Goal: Transaction & Acquisition: Purchase product/service

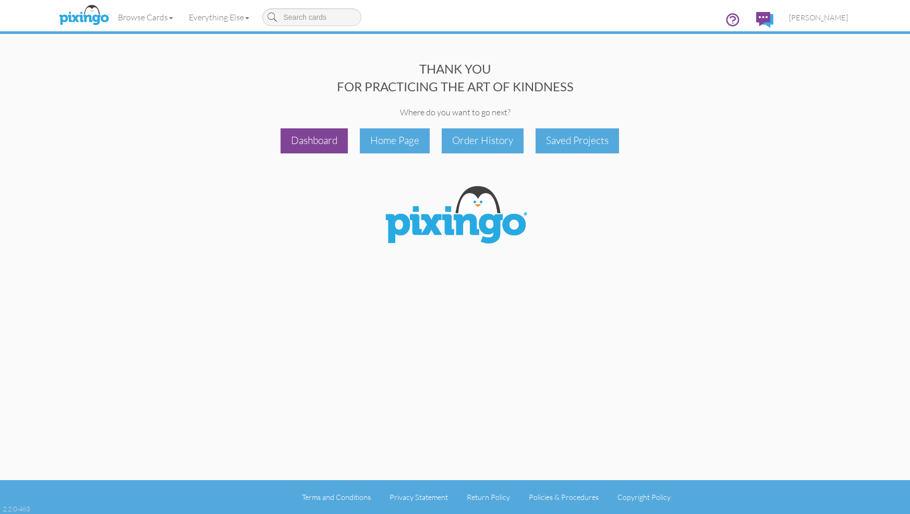
click at [301, 131] on div "Dashboard" at bounding box center [313, 140] width 67 height 25
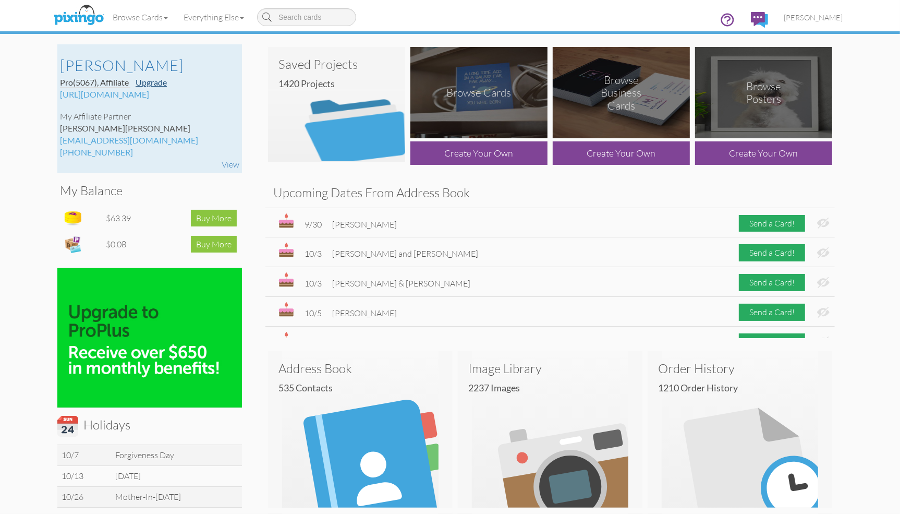
click at [161, 81] on link "Upgrade" at bounding box center [151, 82] width 31 height 10
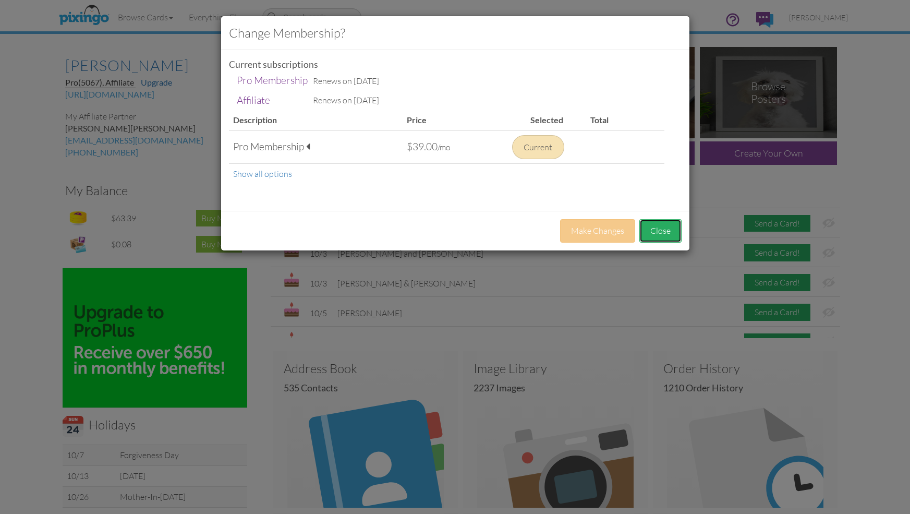
click at [660, 227] on button "Close" at bounding box center [660, 230] width 42 height 23
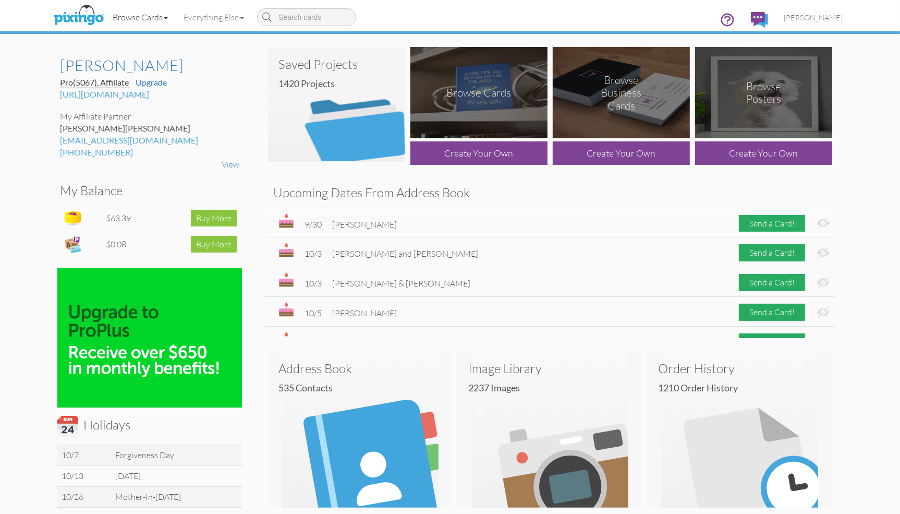
click at [148, 17] on link "Browse Cards" at bounding box center [140, 17] width 71 height 26
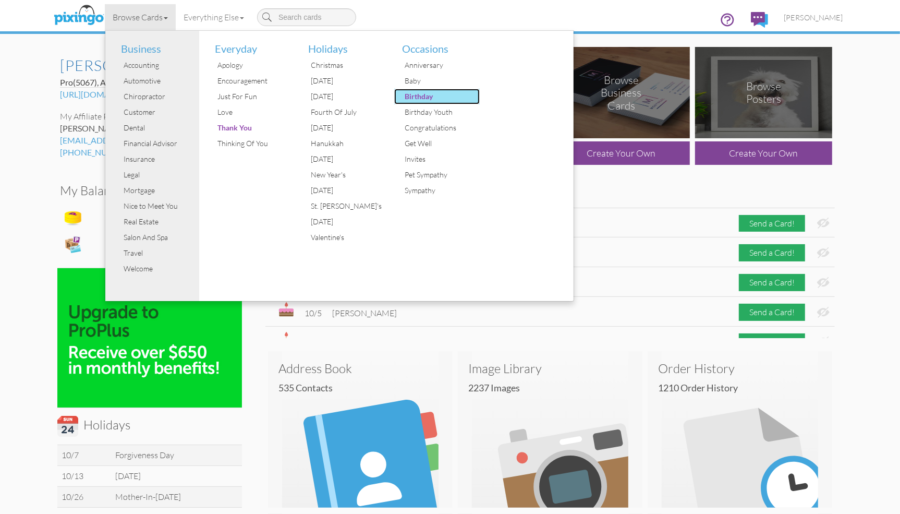
click at [421, 96] on div "Birthday" at bounding box center [441, 97] width 78 height 16
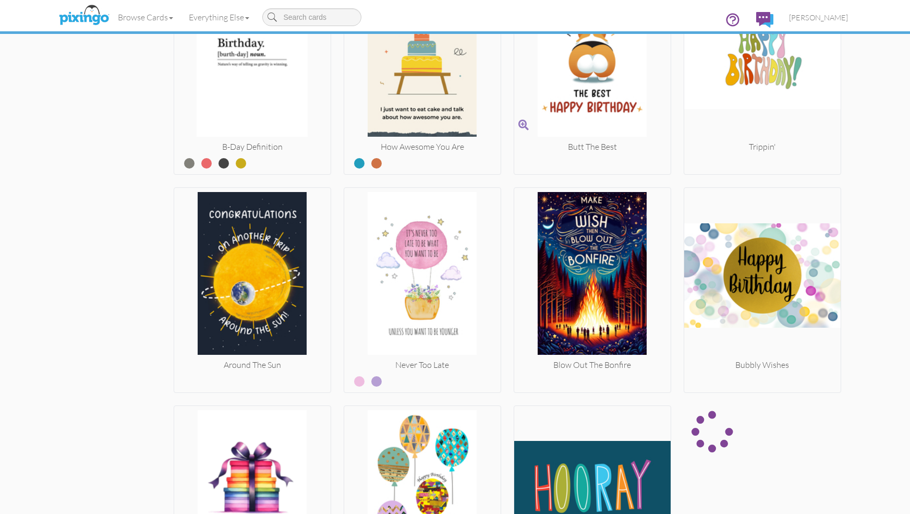
scroll to position [1135, 0]
